Goal: Find specific page/section: Locate a particular part of the current website

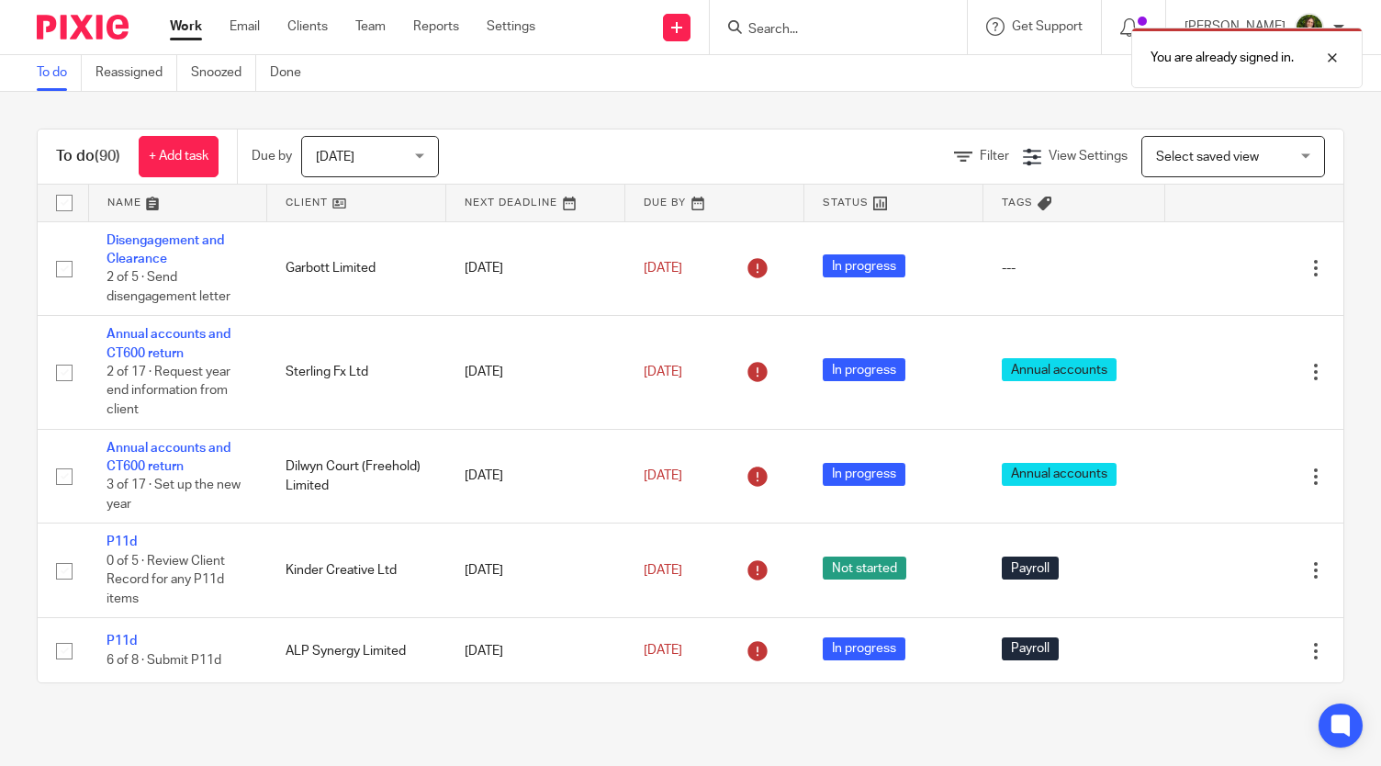
click at [793, 17] on form at bounding box center [845, 27] width 196 height 23
click at [788, 34] on div "You are already signed in." at bounding box center [1027, 53] width 672 height 70
click at [782, 30] on div "You are already signed in." at bounding box center [1027, 53] width 672 height 70
click at [1339, 54] on div at bounding box center [1319, 58] width 50 height 22
click at [931, 26] on form at bounding box center [845, 27] width 196 height 23
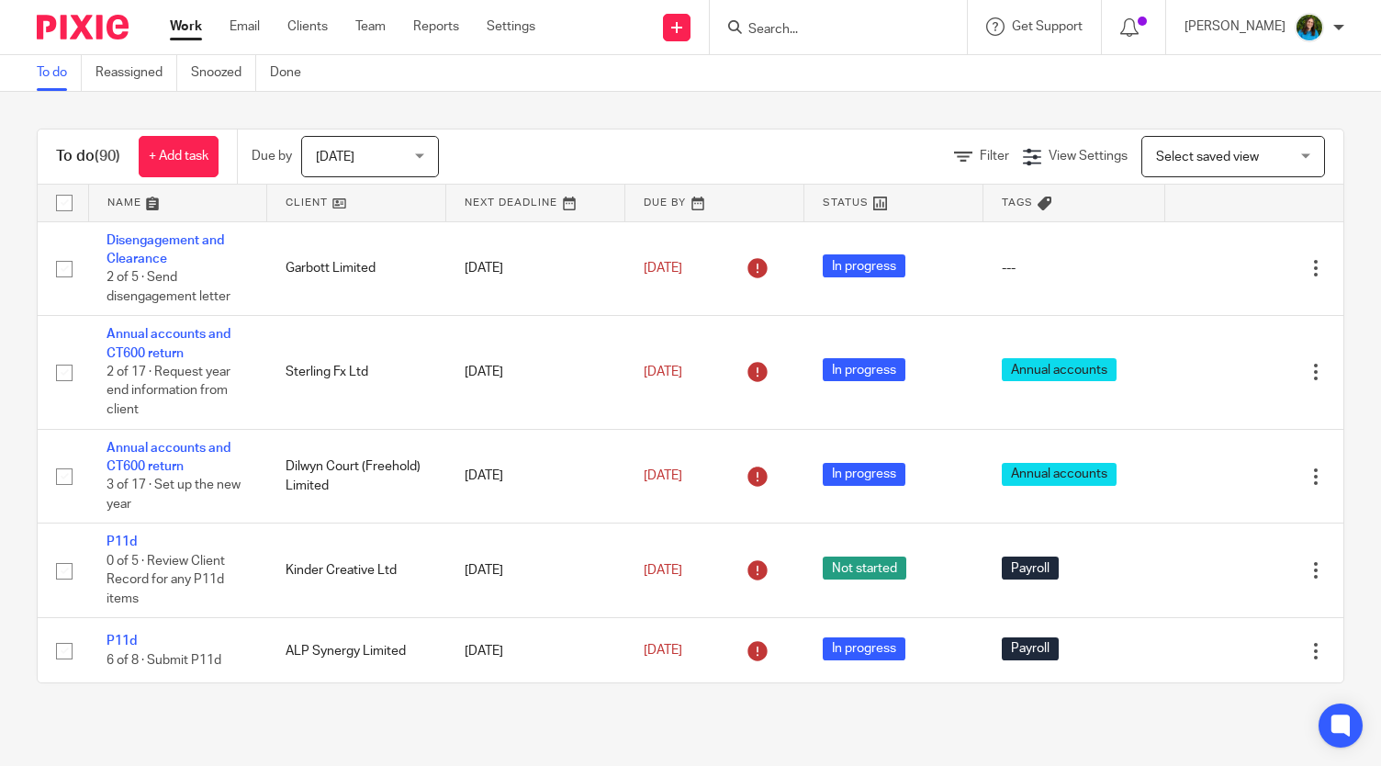
click at [797, 29] on input "Search" at bounding box center [829, 30] width 165 height 17
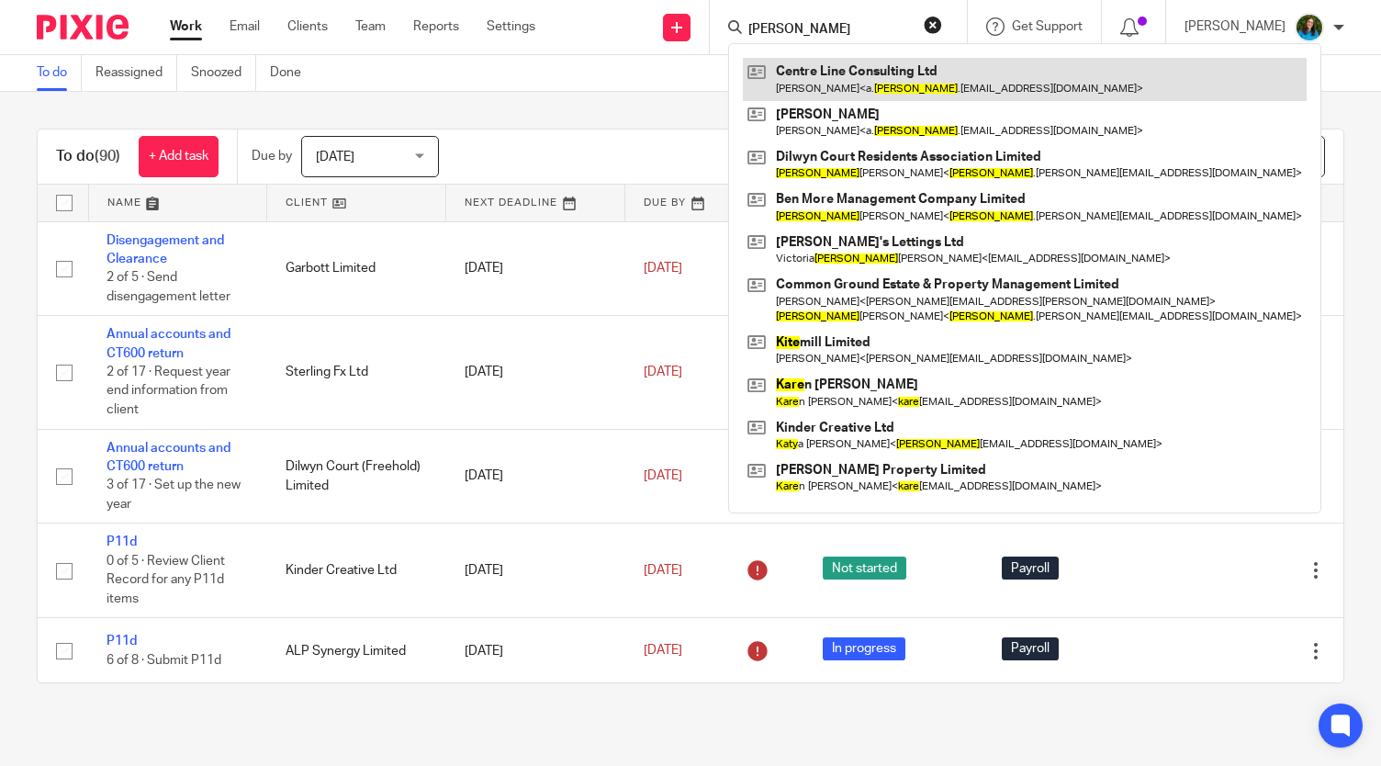
type input "[PERSON_NAME]"
click at [799, 67] on link at bounding box center [1025, 79] width 564 height 42
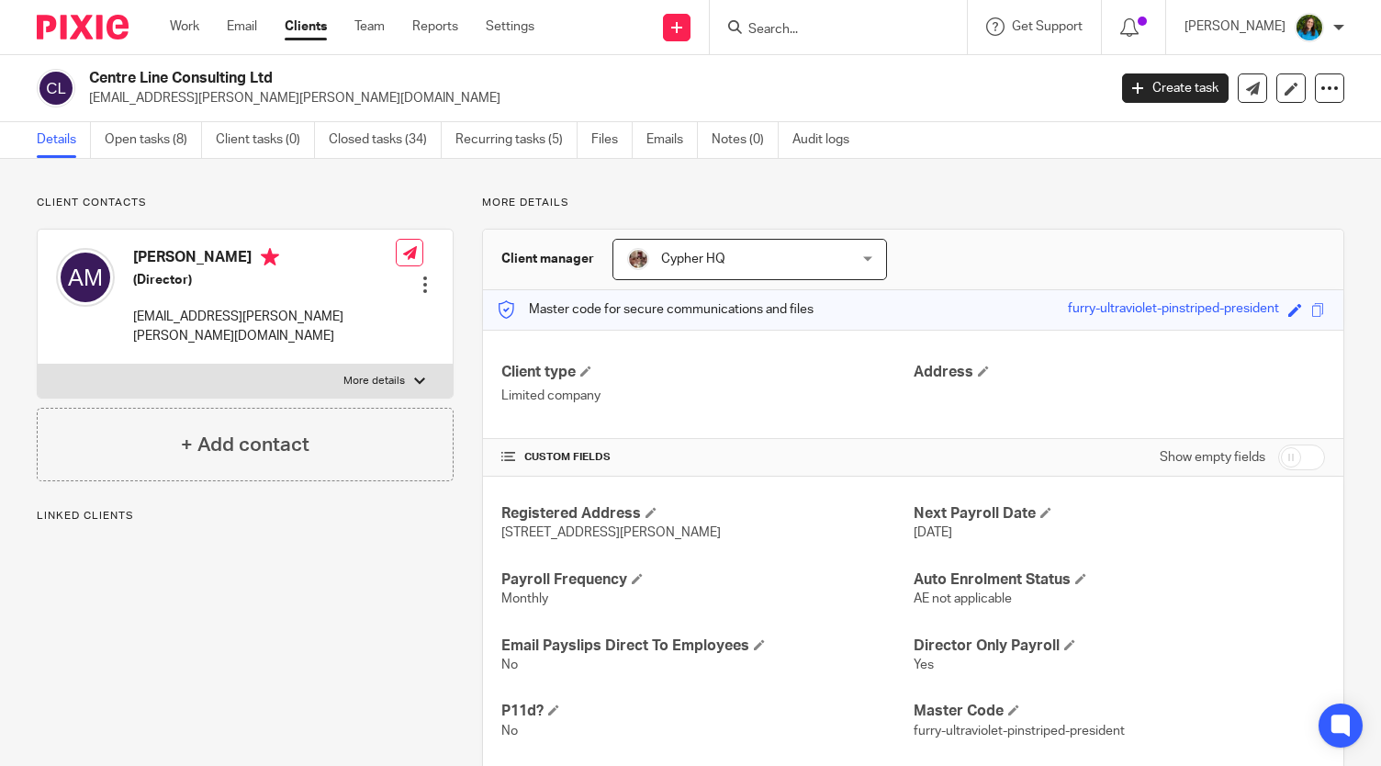
click at [396, 374] on p "More details" at bounding box center [374, 381] width 62 height 15
click at [38, 364] on input "More details" at bounding box center [37, 364] width 1 height 1
checkbox input "true"
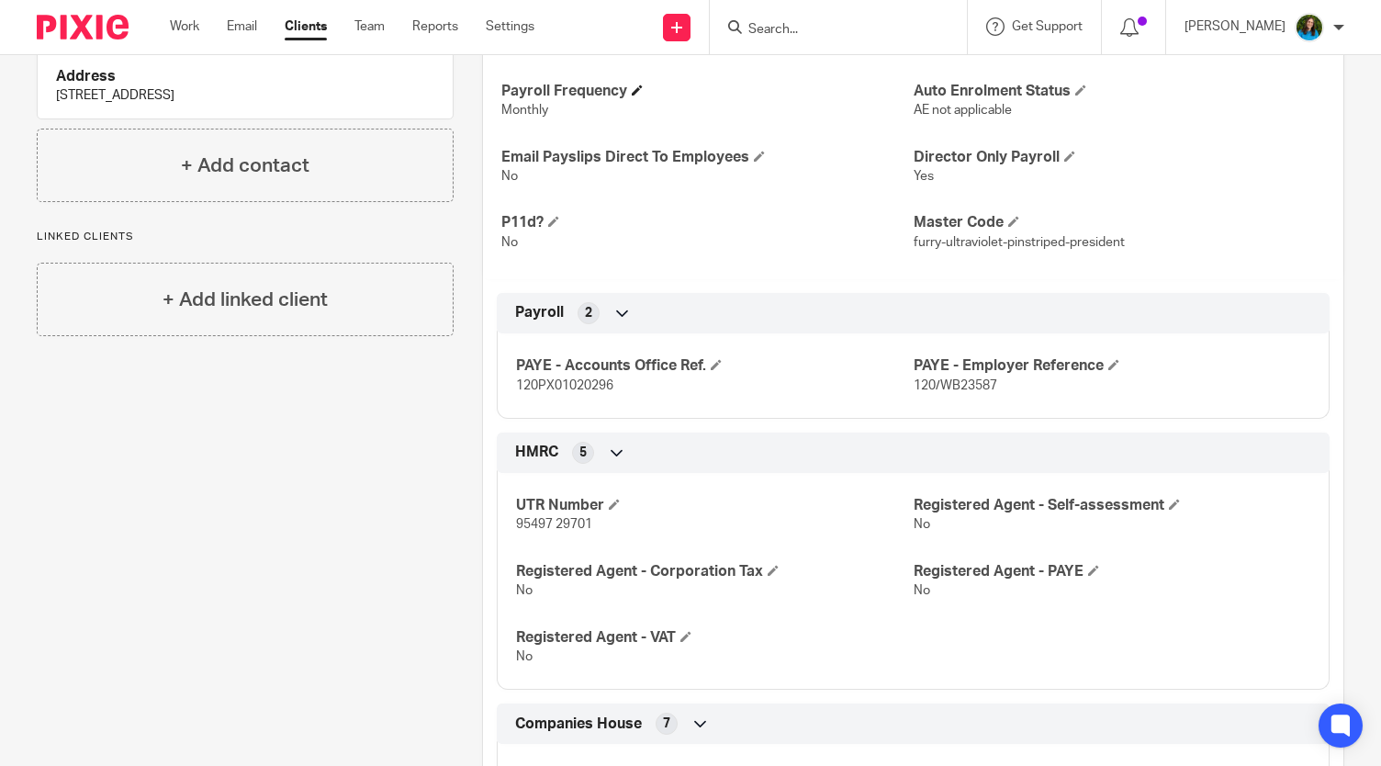
scroll to position [501, 0]
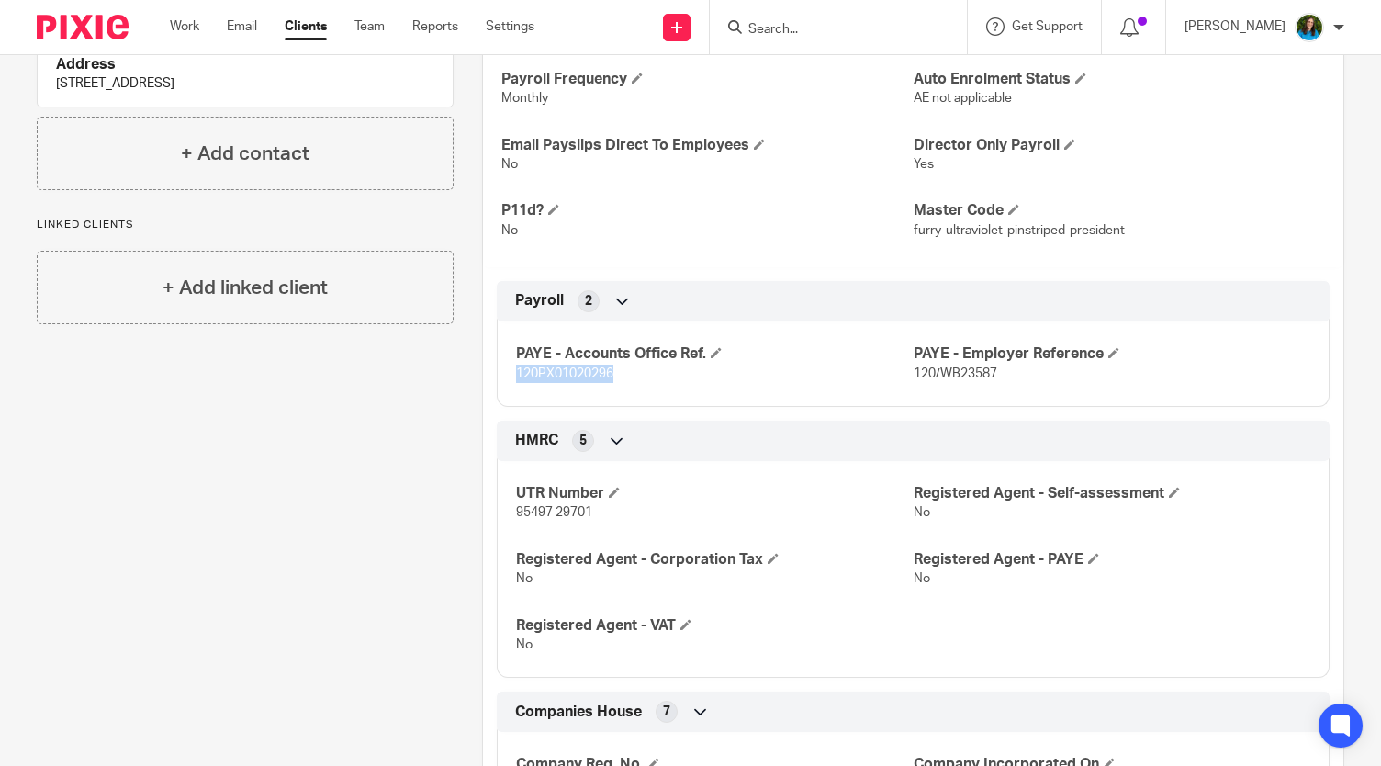
drag, startPoint x: 617, startPoint y: 374, endPoint x: 511, endPoint y: 374, distance: 106.5
click at [516, 374] on p "120PX01020296" at bounding box center [714, 374] width 397 height 18
copy span "120PX01020296"
drag, startPoint x: 1007, startPoint y: 371, endPoint x: 932, endPoint y: 374, distance: 74.4
click at [932, 374] on p "120/WB23587" at bounding box center [1112, 374] width 397 height 18
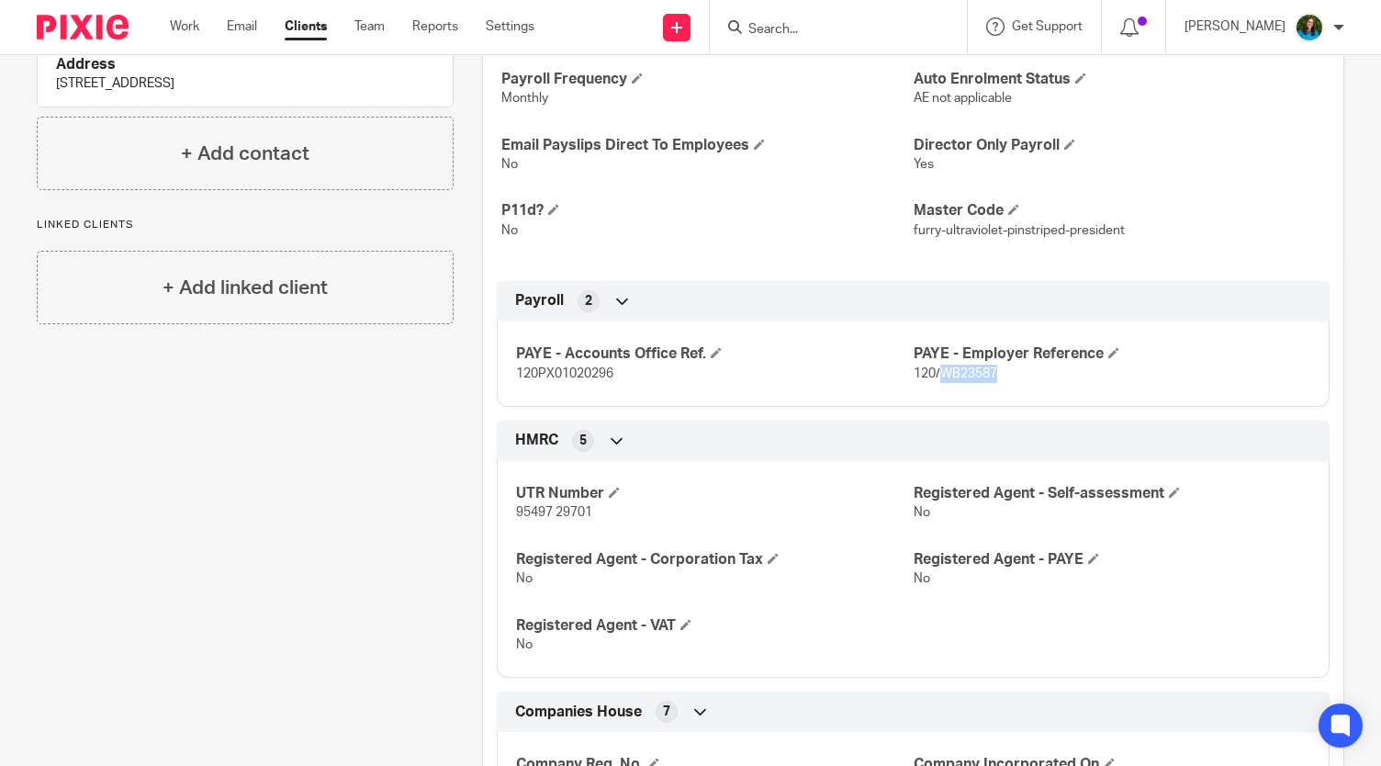
copy span "WB23587"
